Goal: Navigation & Orientation: Find specific page/section

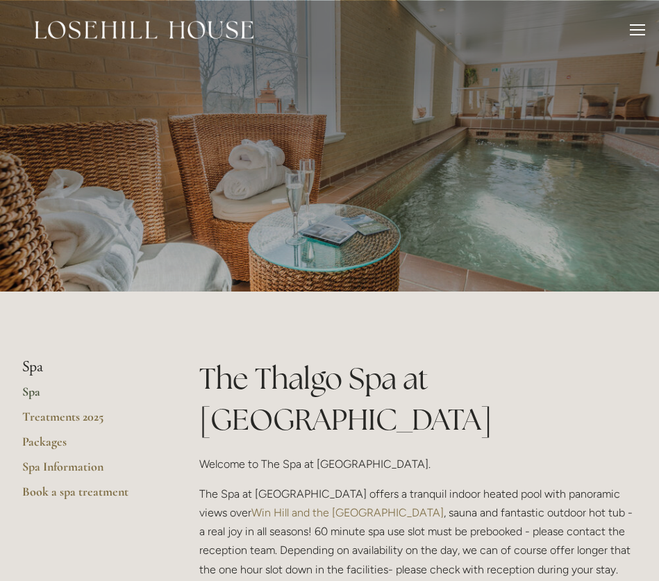
scroll to position [131, 0]
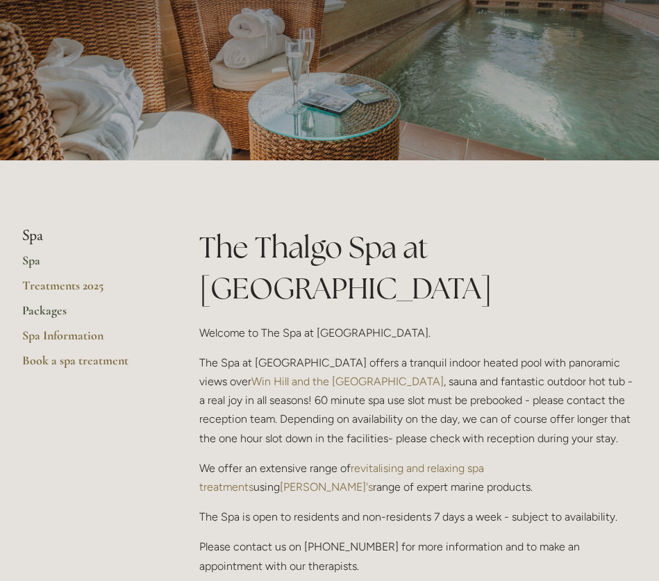
click at [55, 312] on link "Packages" at bounding box center [88, 315] width 133 height 25
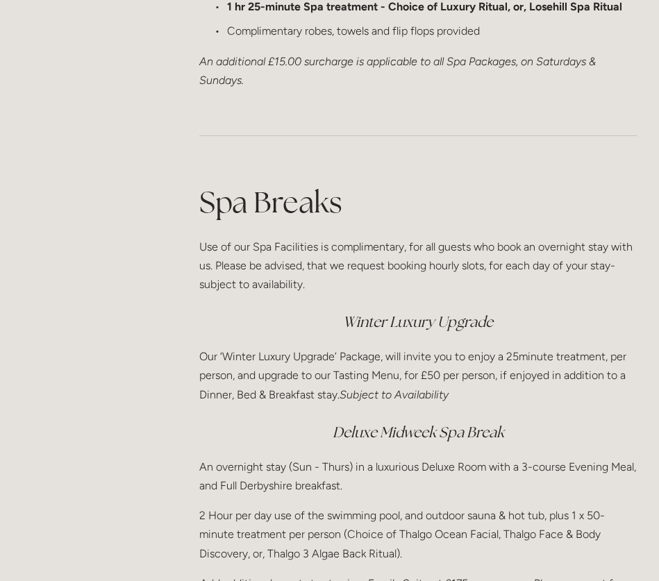
scroll to position [1786, 0]
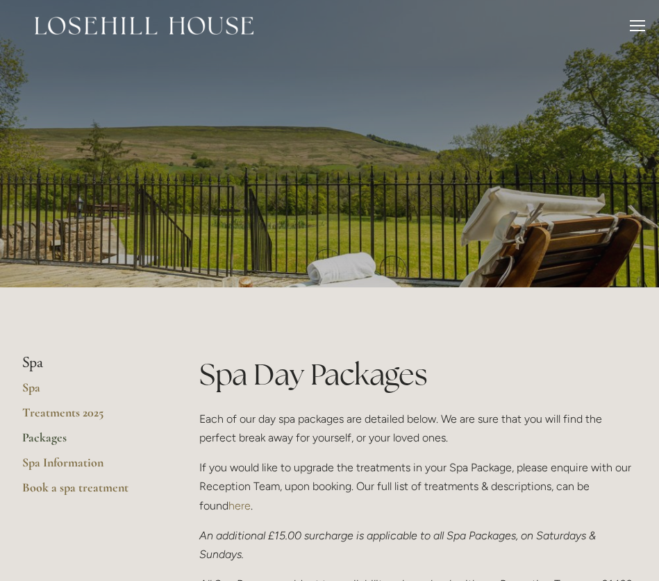
scroll to position [0, 0]
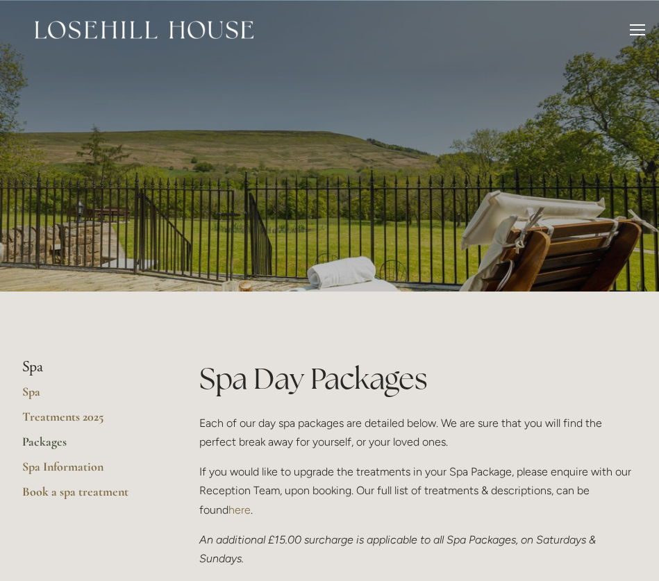
click at [633, 31] on div at bounding box center [637, 31] width 15 height 15
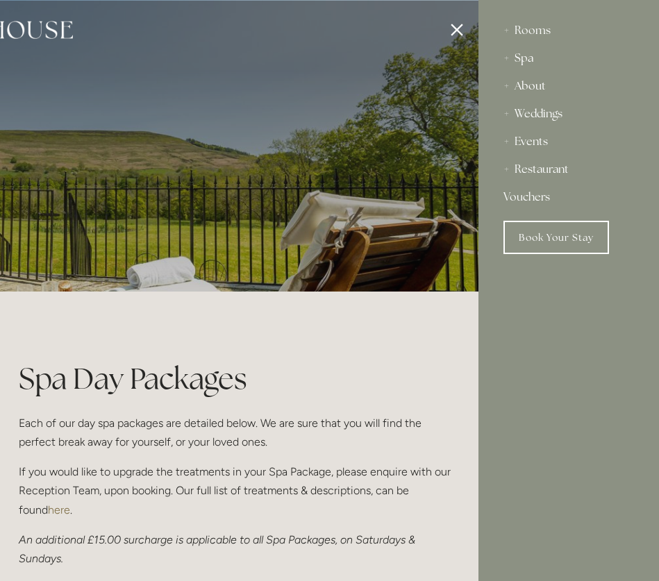
click at [528, 86] on div "About" at bounding box center [568, 86] width 131 height 28
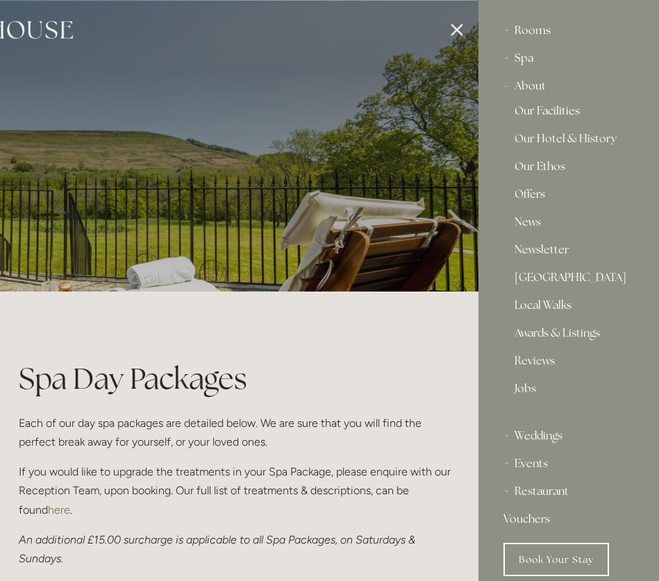
click at [533, 111] on link "Our Facilities" at bounding box center [568, 114] width 108 height 17
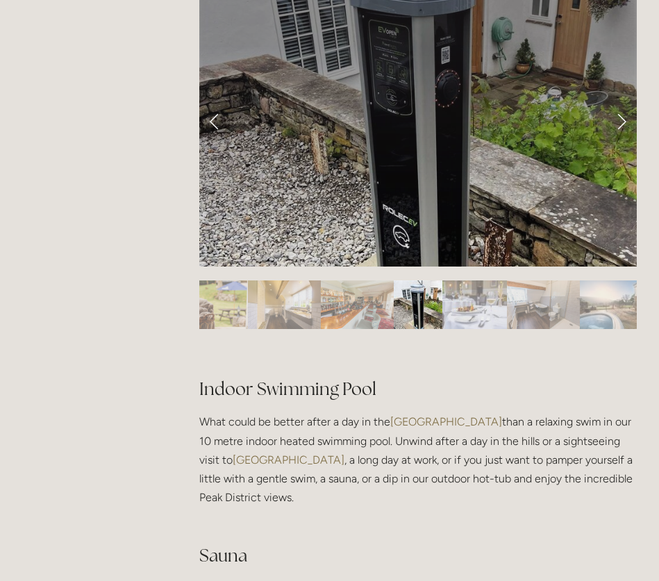
scroll to position [668, 0]
